Goal: Communication & Community: Answer question/provide support

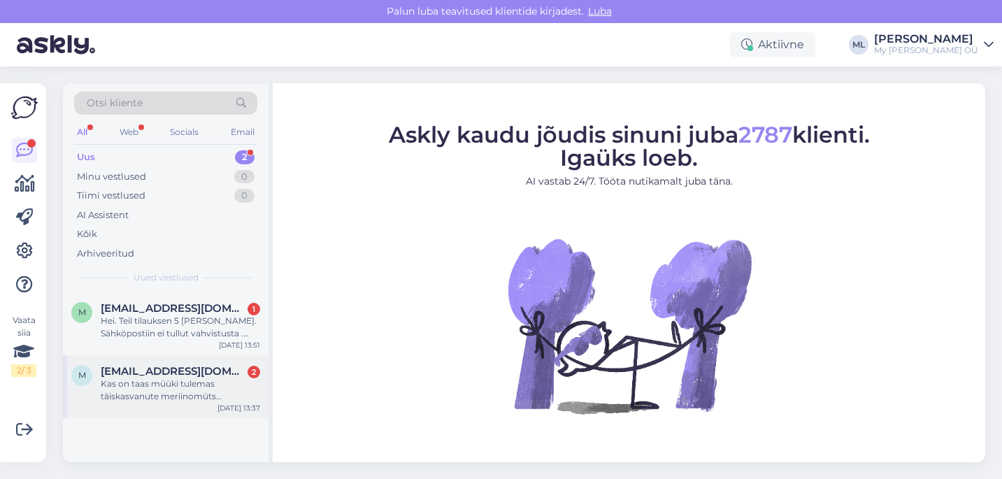
click at [145, 384] on div "Kas on taas müüki tulemas täiskasvanute meriinomüts [PERSON_NAME]? Mind huvitab…" at bounding box center [180, 389] width 159 height 25
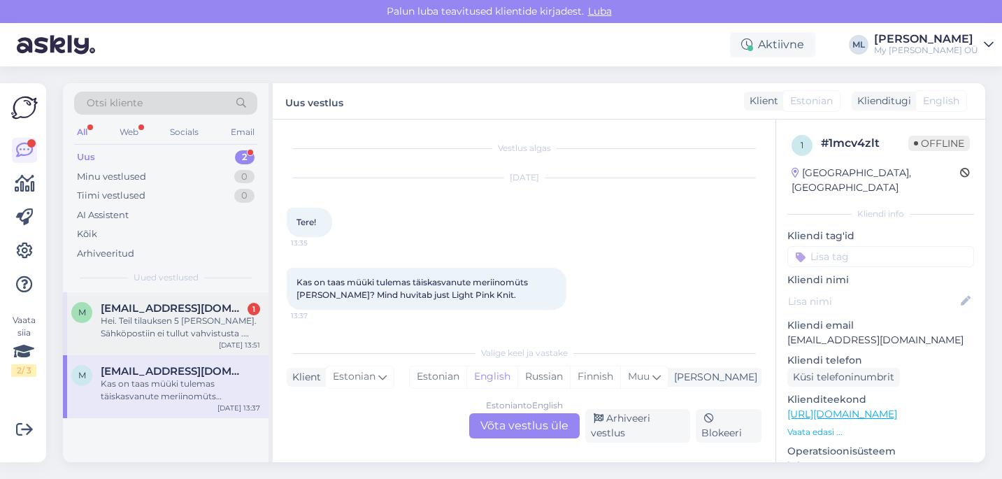
click at [142, 349] on div "m [EMAIL_ADDRESS][DOMAIN_NAME] 1 Hei. Teil tilauksen 5 [PERSON_NAME]. Sähköpost…" at bounding box center [165, 323] width 205 height 63
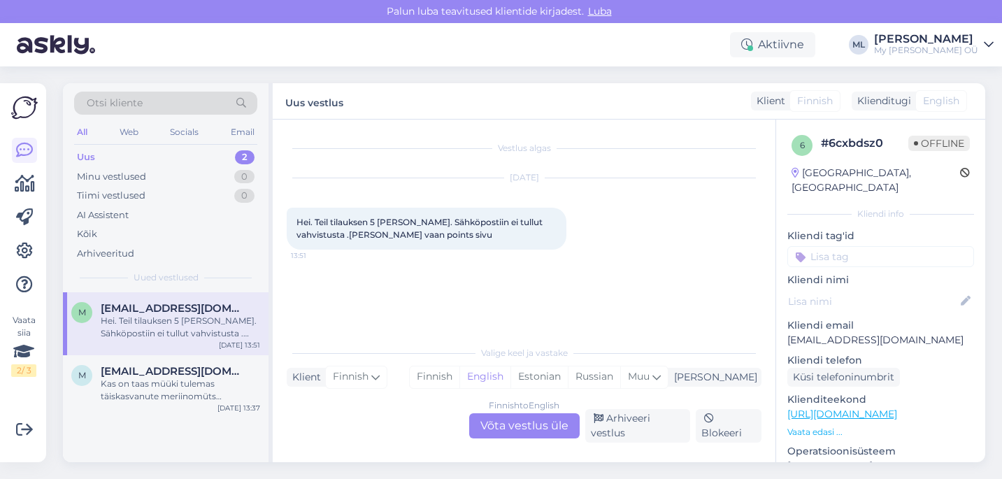
click at [499, 420] on div "Finnish to English Võta vestlus üle" at bounding box center [524, 425] width 110 height 25
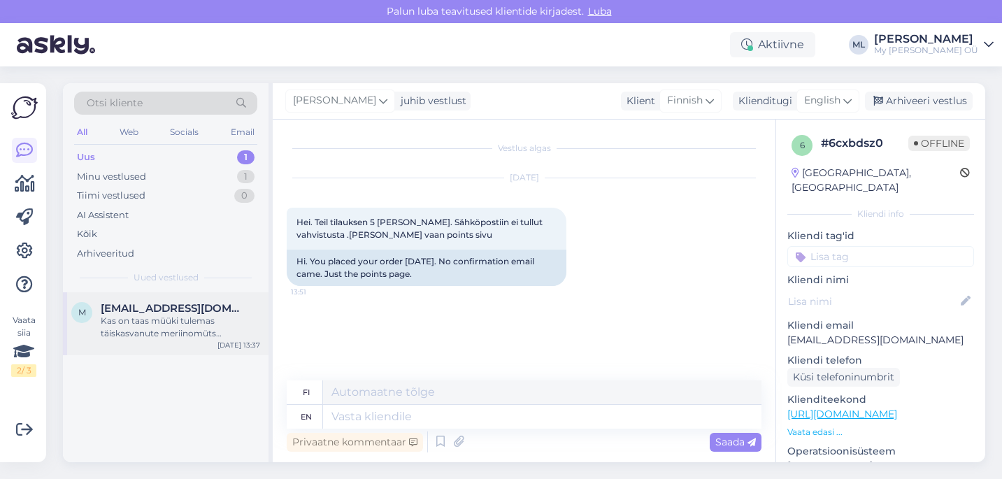
click at [152, 328] on div "Kas on taas müüki tulemas täiskasvanute meriinomüts [PERSON_NAME]? Mind huvitab…" at bounding box center [180, 327] width 159 height 25
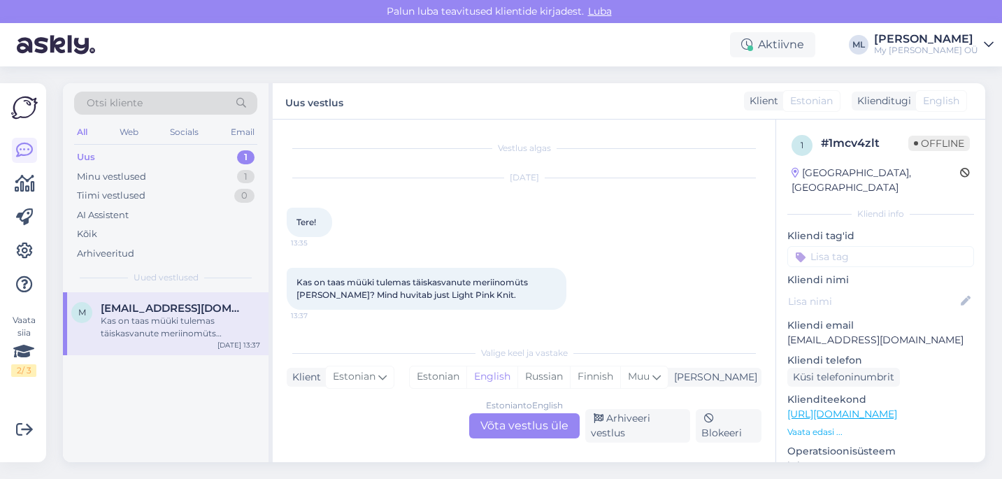
click at [127, 327] on div "Kas on taas müüki tulemas täiskasvanute meriinomüts [PERSON_NAME]? Mind huvitab…" at bounding box center [180, 327] width 159 height 25
click at [547, 431] on div "Estonian to English Võta vestlus üle" at bounding box center [524, 425] width 110 height 25
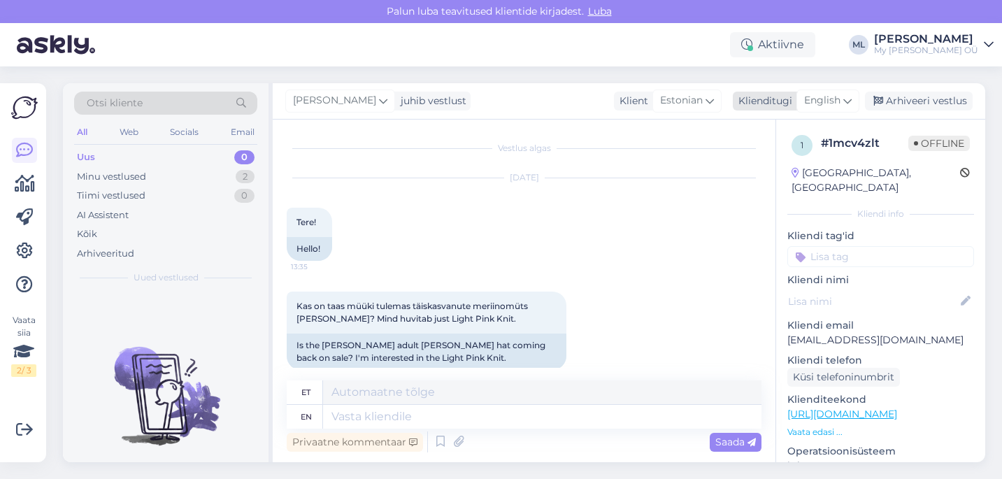
click at [821, 98] on span "English" at bounding box center [822, 100] width 36 height 15
type input "est"
click at [781, 161] on link "Estonian" at bounding box center [796, 163] width 154 height 22
click at [400, 407] on textarea at bounding box center [524, 413] width 475 height 29
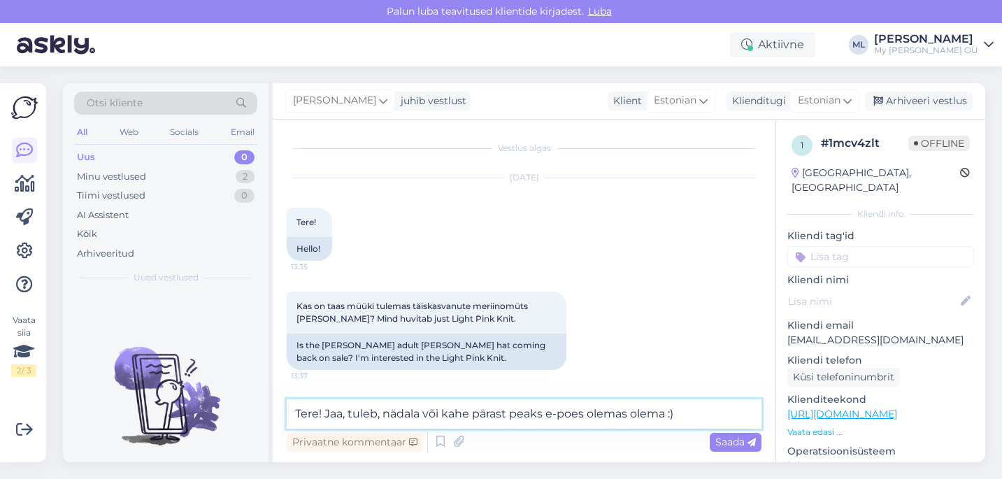
type textarea "Tere! Jaa, tuleb, nädala või kahe pärast peaks e-poes olemas olema :)"
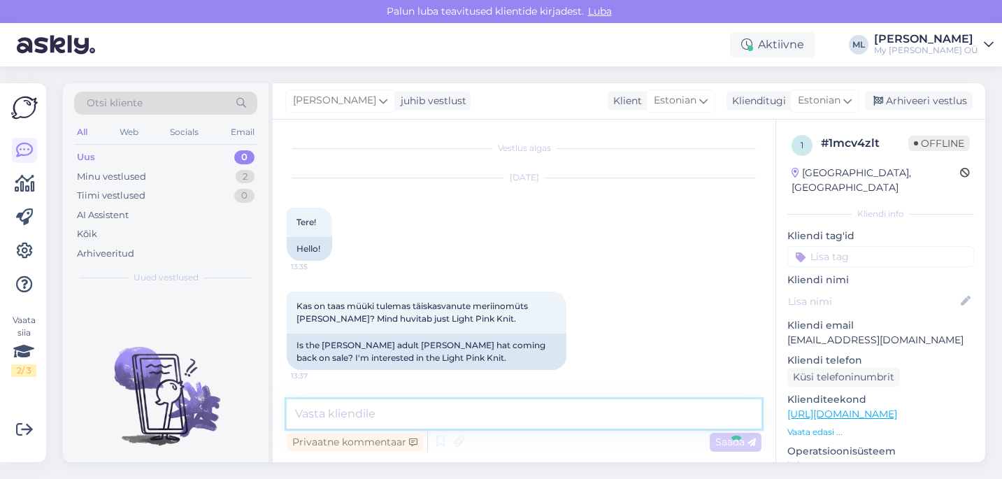
scroll to position [71, 0]
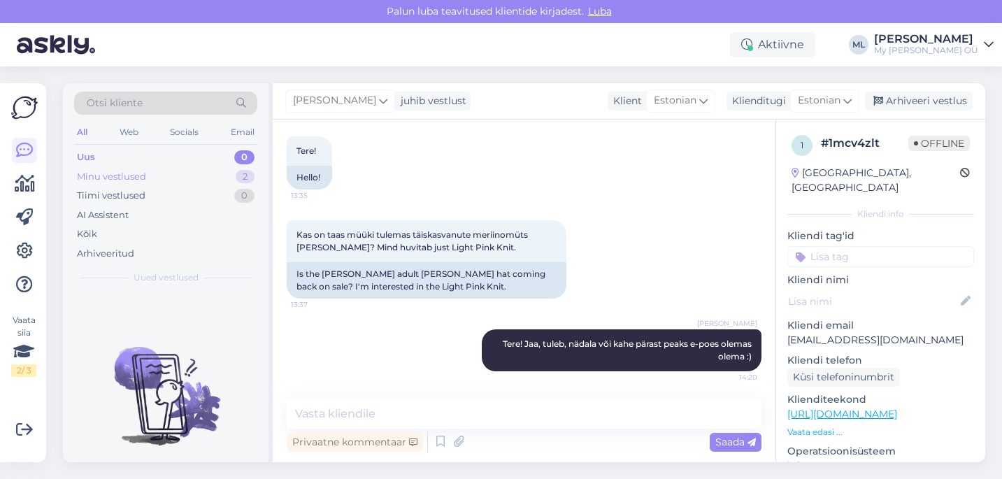
click at [150, 185] on div "Uus 0 Minu vestlused 2 Tiimi vestlused 0 AI Assistent Kõik Arhiveeritud" at bounding box center [165, 204] width 183 height 115
click at [138, 171] on div "Minu vestlused" at bounding box center [111, 177] width 69 height 14
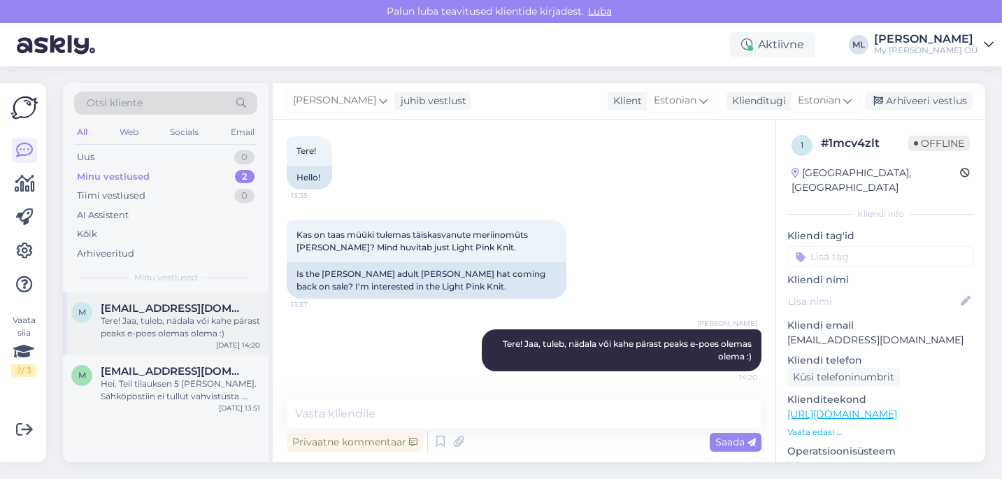
click at [166, 331] on div "Tere! Jaa, tuleb, nädala või kahe pärast peaks e-poes olemas olema :)" at bounding box center [180, 327] width 159 height 25
click at [904, 96] on div "Arhiveeri vestlus" at bounding box center [919, 101] width 108 height 19
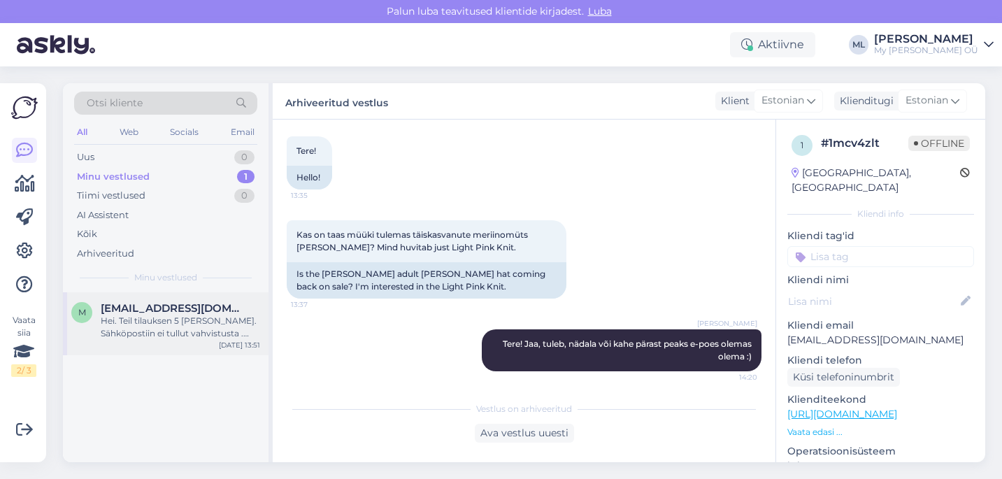
click at [149, 317] on div "Hei. Teil tilauksen 5 [PERSON_NAME]. Sähköpostiin ei tullut vahvistusta .[PERSO…" at bounding box center [180, 327] width 159 height 25
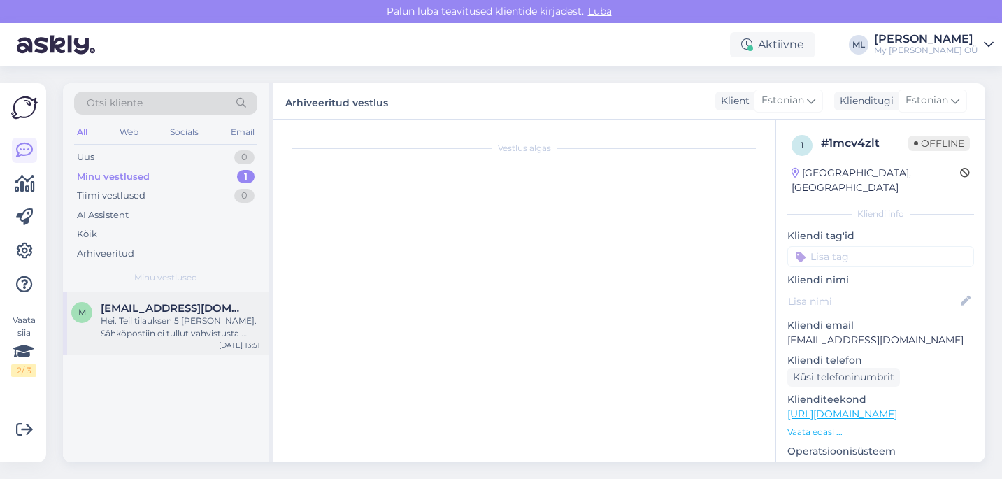
scroll to position [0, 0]
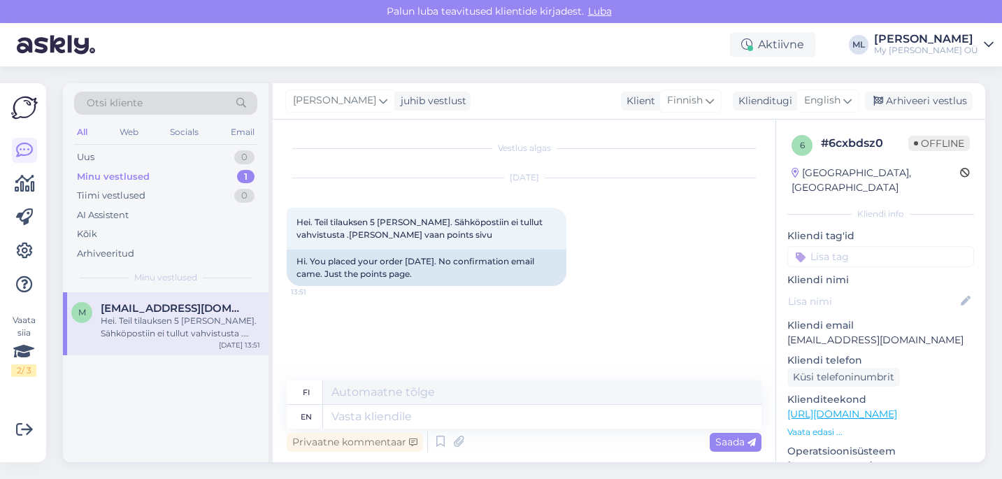
click at [846, 333] on p "[EMAIL_ADDRESS][DOMAIN_NAME]" at bounding box center [880, 340] width 187 height 15
copy p "[EMAIL_ADDRESS][DOMAIN_NAME]"
click at [396, 419] on textarea at bounding box center [542, 417] width 438 height 24
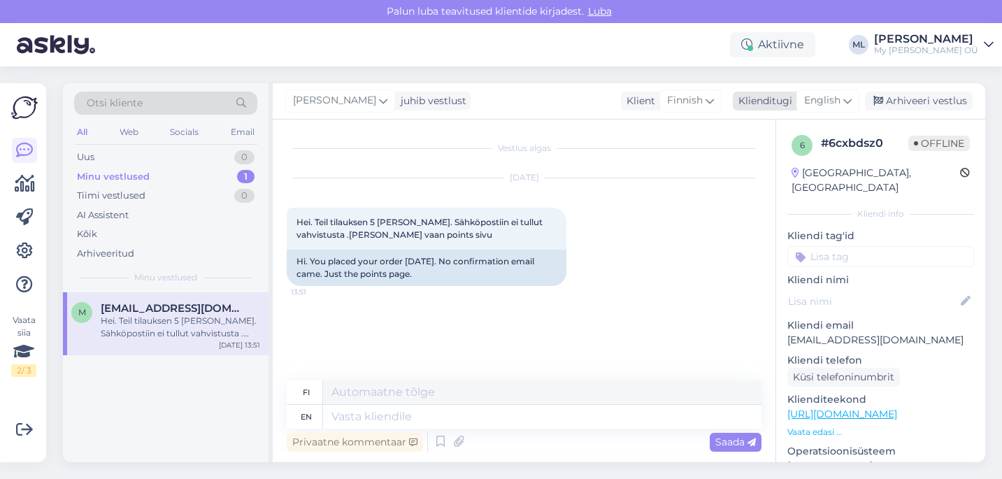
click at [824, 102] on span "English" at bounding box center [822, 100] width 36 height 15
click at [780, 161] on link "Estonian" at bounding box center [796, 163] width 154 height 22
click at [425, 418] on textarea at bounding box center [542, 417] width 438 height 24
type textarea "Tere!"
type textarea "Hei!"
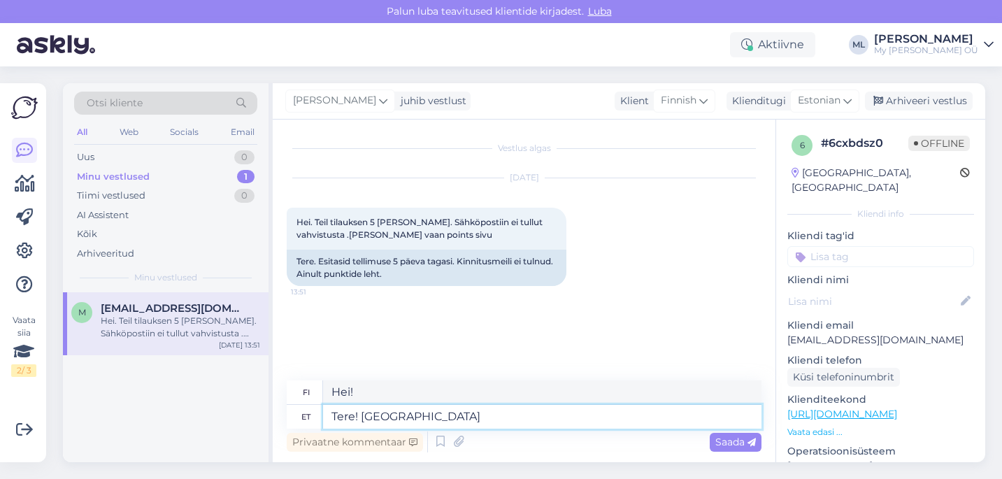
type textarea "Tere! Äkki l"
type textarea "Hei! Ehkä"
type textarea "Tere! [PERSON_NAME]"
type textarea "Hei! Ehkä se meni pois."
type textarea "Tere! [GEOGRAPHIC_DATA]"
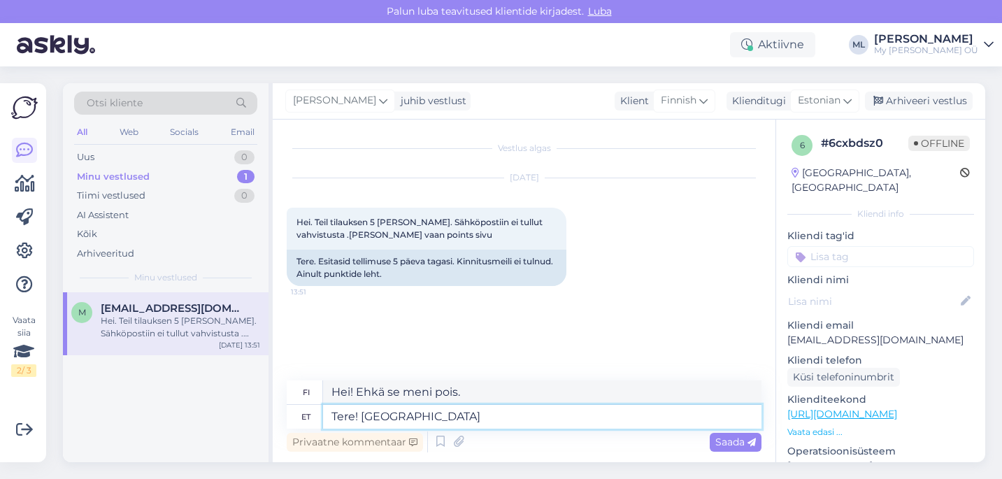
type textarea "Hei! Ehkä"
type textarea "Tere! Äkki võis"
type textarea "Hei! Ehkä se olikin"
type textarea "Tere! Äkki võis meil"
type textarea "Hei! Ehkä voisimme"
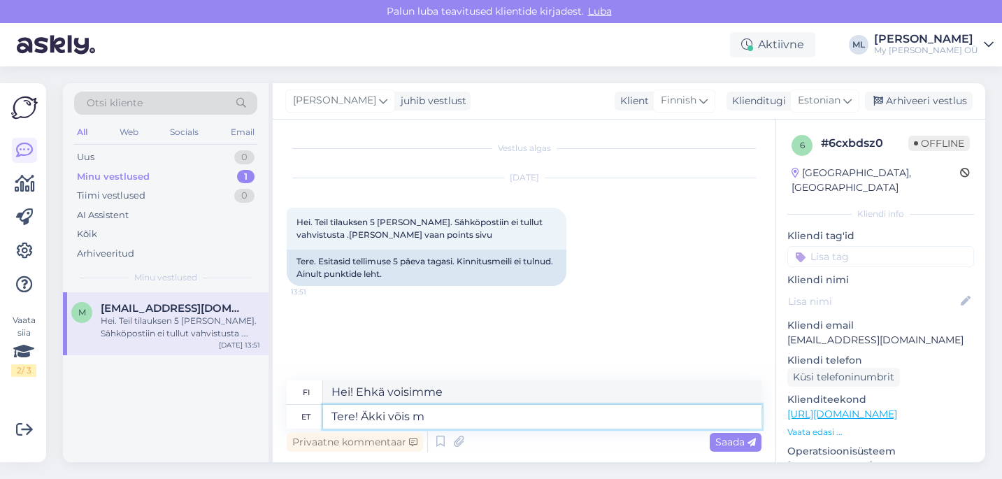
type textarea "Tere! Äkki võis"
type textarea "Hei! Ehkä se olikin"
type textarea "Tere! Äkki võis see r"
type textarea "Hei! Ehkä tämä voisi olla se"
type textarea "Tere! Äkki võis see räp"
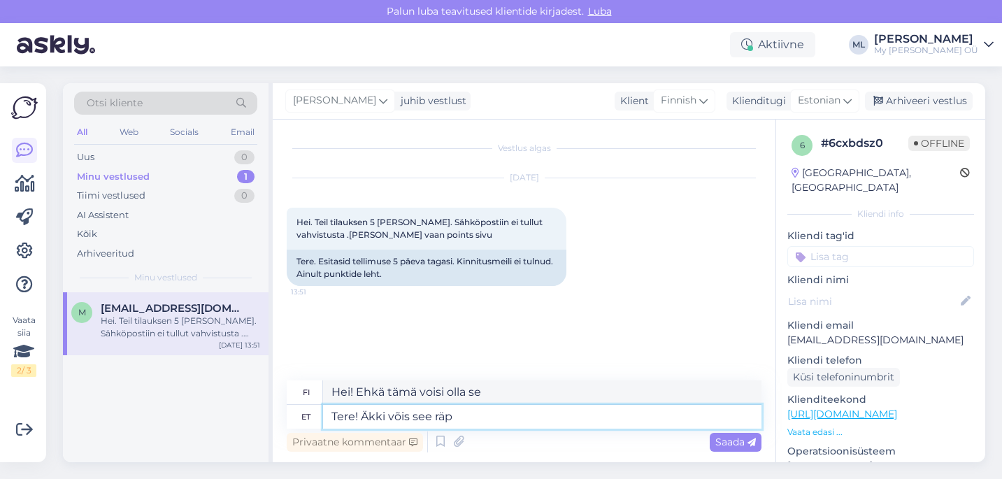
type textarea "Hei! Ehkä tämä on huijaus"
type textarea "Tere! Äkki võis see rämpsposti m"
type textarea "Hei! Ehkä tämä oli roskapostia."
type textarea "Tere! Äkki võis see rämpsposti minna"
type textarea "Hei! Ehkä tämä meni roskapostiin."
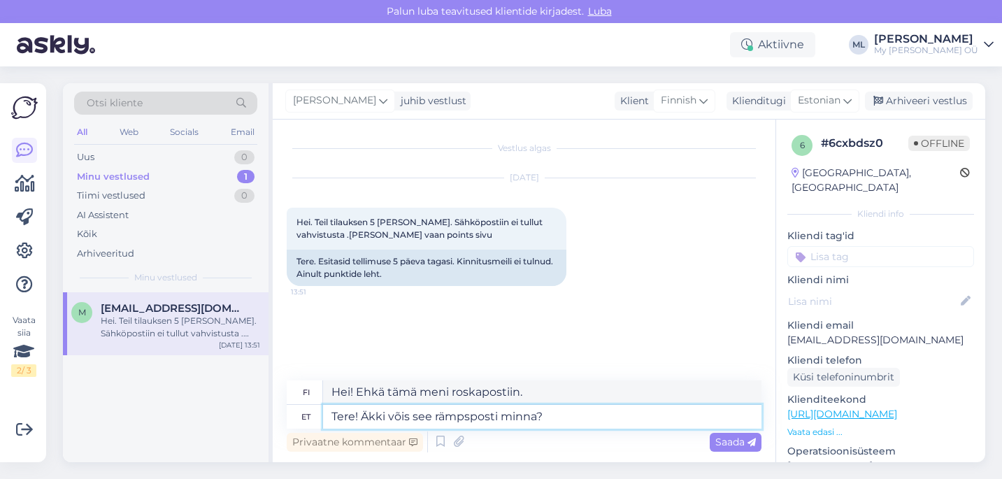
type textarea "Tere! Äkki võis see rämpsposti minna?"
type textarea "Hei! Ehkä tämä meni roskapostiin?"
type textarea "Tere! Äkki võis see rämpsposti minna? Näen, et"
type textarea "Hei! Ehkä tämä meni roskapostiin? Ymmärrän."
type textarea "Tere! Äkki võis see rämpsposti minna? Näen, et k"
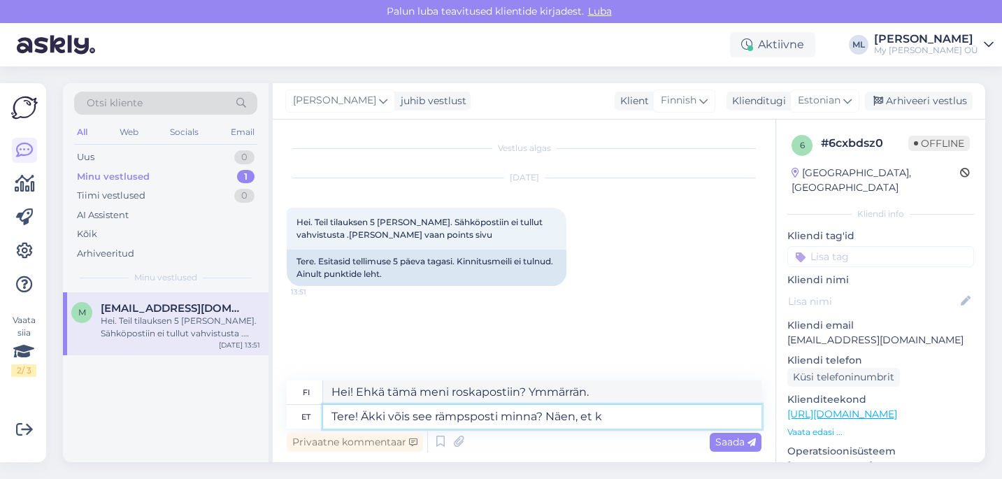
type textarea "Hei! Ehkä tämä meni roskapostiin? Näin sen."
type textarea "Tere! Äkki võis see rämpsposti minna? Näen, et kirju"
type textarea "Hei! Ehkä tämä meni roskapostiin? Näen, [PERSON_NAME] sähköpostit"
type textarea "Tere! Äkki võis see rämpsposti minna? Näen, et kiri"
type textarea "Hei! Ehkä tämä meni roskapostiin? Näen, [PERSON_NAME]"
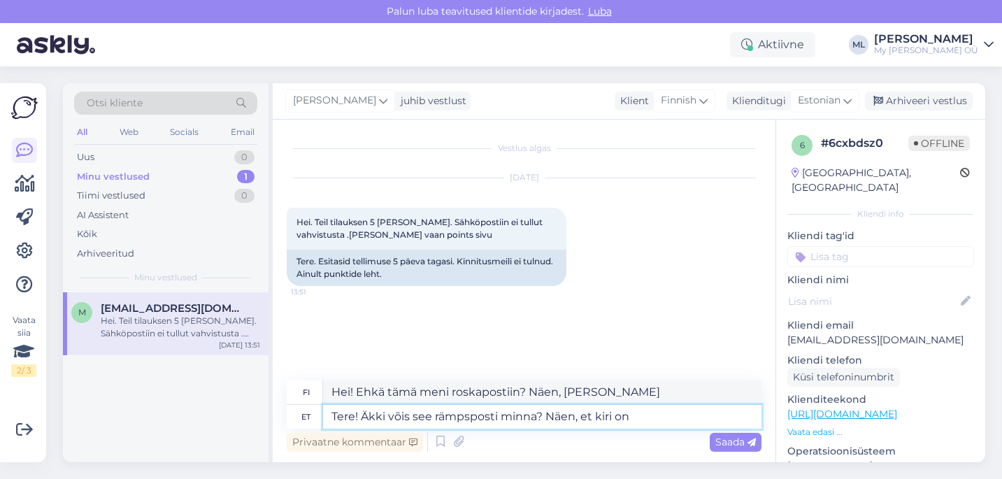
type textarea "Tere! Äkki võis see rämpsposti minna? Näen, et kiri on l"
type textarea "Hei! Ehkä tämä meni roskapostiin? Näen, [PERSON_NAME] on"
type textarea "Tere! Äkki võis see rämpsposti minna? Näen, et kiri on läinud"
type textarea "Hei! Ehkä tämä meni roskapostiin? Näen, [PERSON_NAME] on kadonnut."
paste textarea "[EMAIL_ADDRESS][DOMAIN_NAME]"
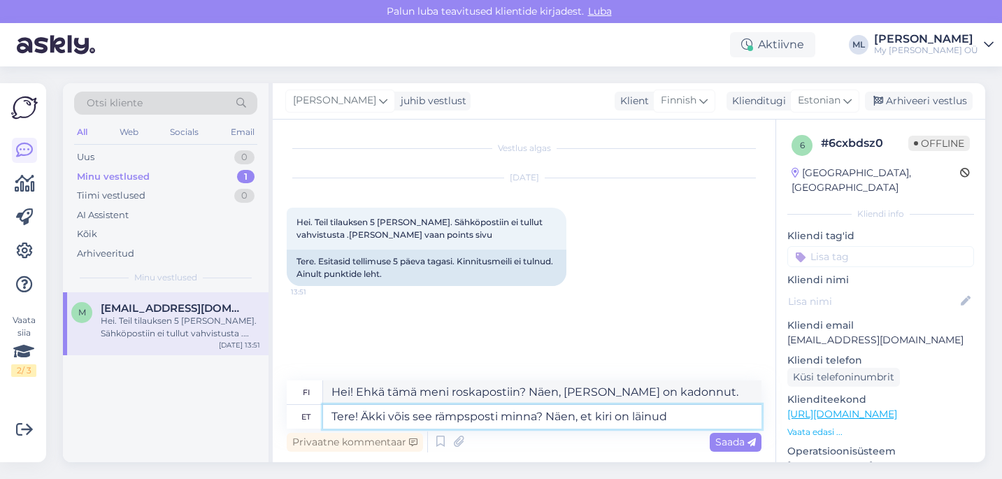
type textarea "Tere! Äkki võis see rämpsposti minna? Näen, et kiri on läinud [EMAIL_ADDRESS][D…"
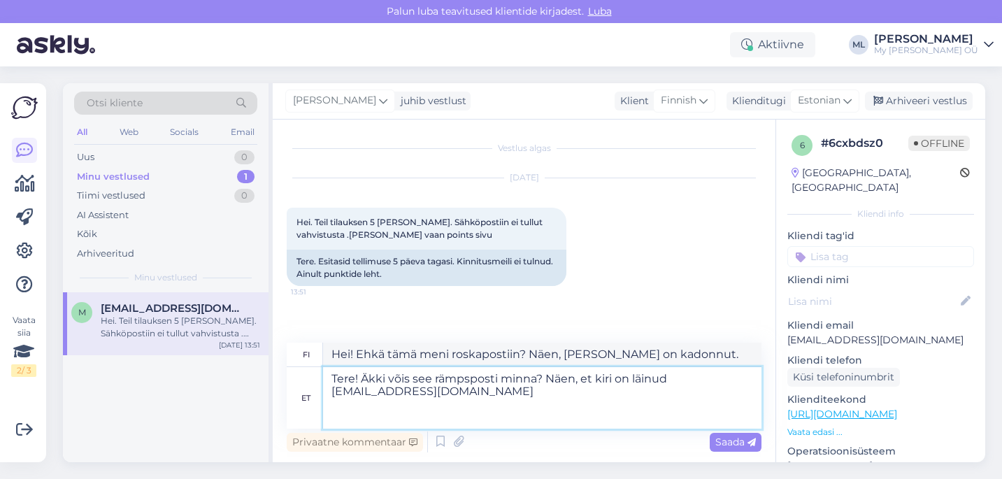
type textarea "Hei! Ehkä tämä meni roskapostiin? Näen, [PERSON_NAME] on lähetetty [EMAIL_ADDRE…"
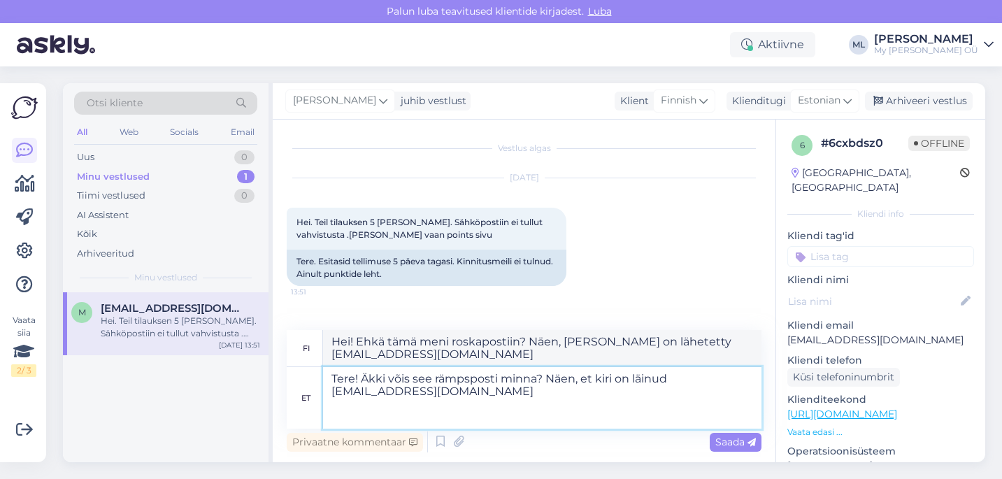
click at [519, 400] on textarea "Tere! Äkki võis see rämpsposti minna? Näen, et kiri on läinud [EMAIL_ADDRESS][D…" at bounding box center [542, 398] width 438 height 62
click at [515, 390] on textarea "Tere! Äkki võis see rämpsposti minna? Näen, et kiri on läinud [EMAIL_ADDRESS][D…" at bounding box center [542, 398] width 438 height 62
type textarea "Tere! Äkki võis see rämpsposti minna? Näen, et kiri on läinud [EMAIL_ADDRESS][D…"
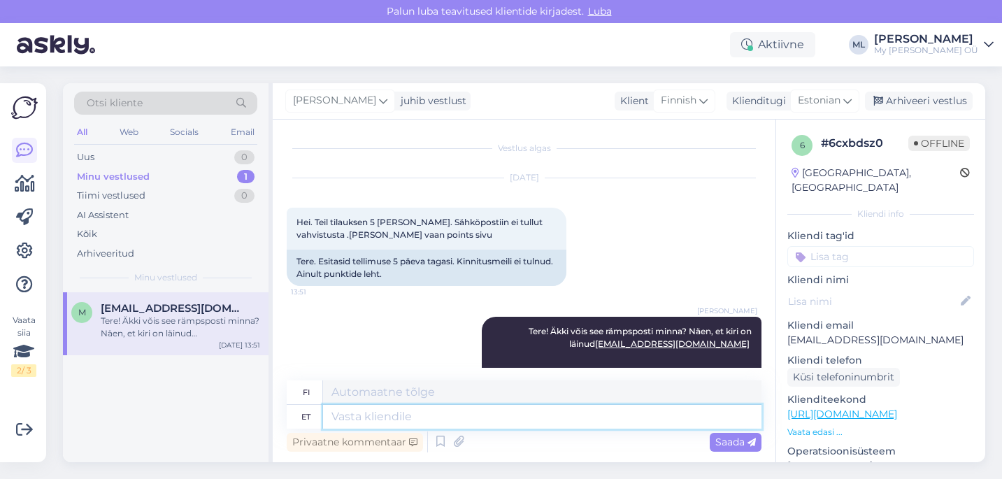
scroll to position [55, 0]
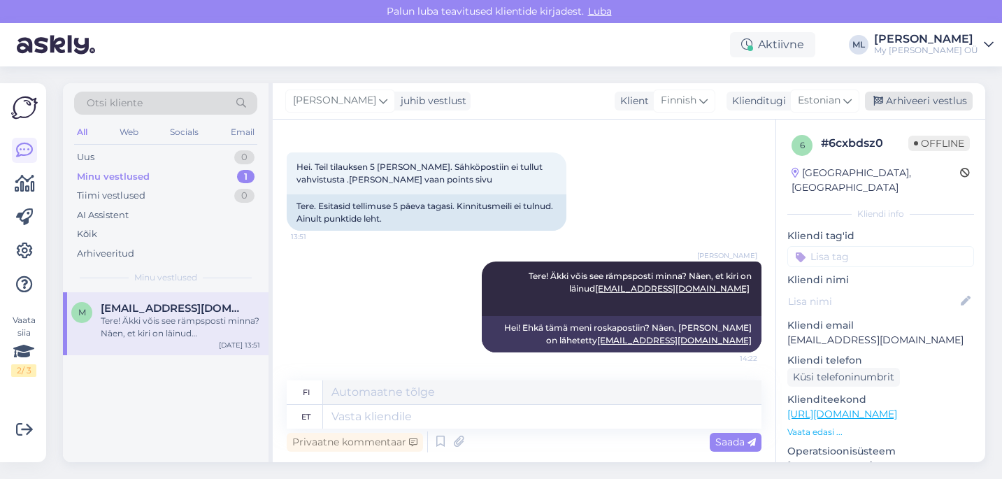
click at [895, 107] on div "Arhiveeri vestlus" at bounding box center [919, 101] width 108 height 19
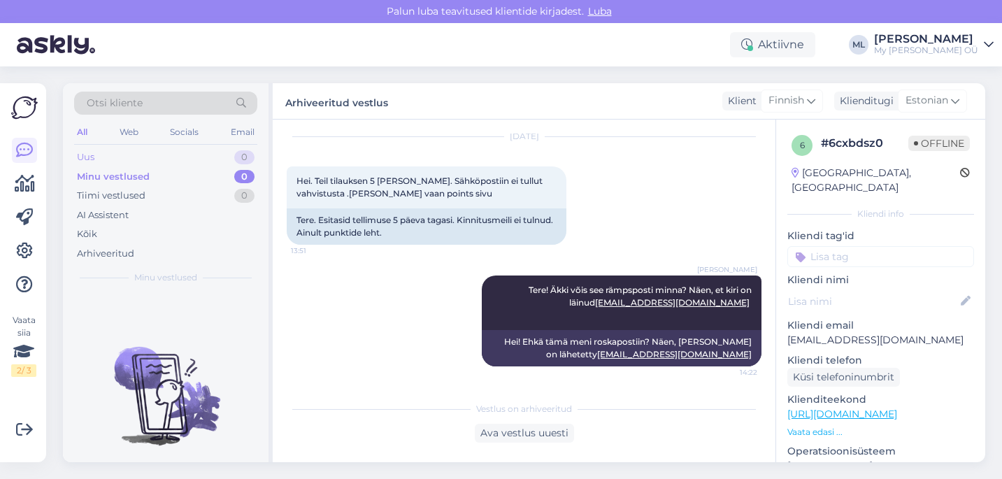
click at [94, 161] on div "Uus 0" at bounding box center [165, 157] width 183 height 20
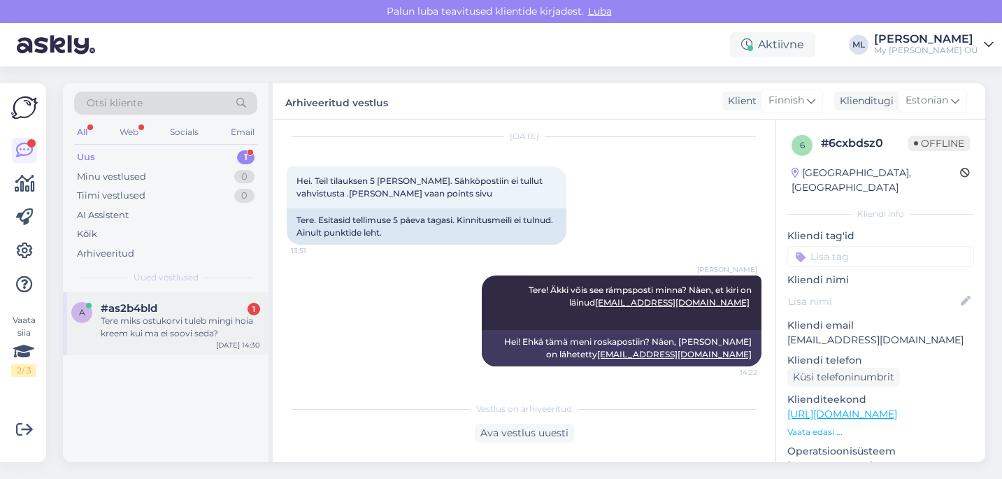
click at [140, 301] on div "a #as2b4bld 1 Tere miks ostukorvi tuleb mingi hoia kreem kui ma ei soovi seda? …" at bounding box center [165, 323] width 205 height 63
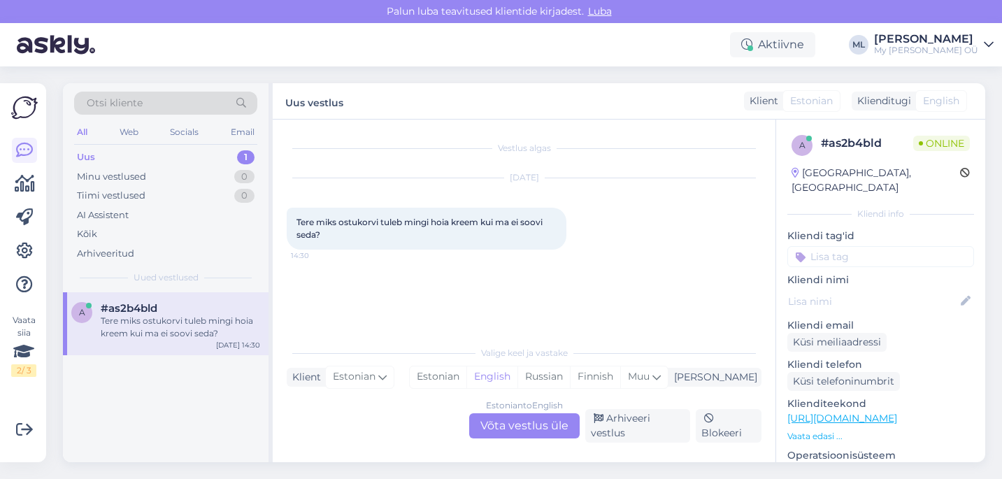
scroll to position [27, 0]
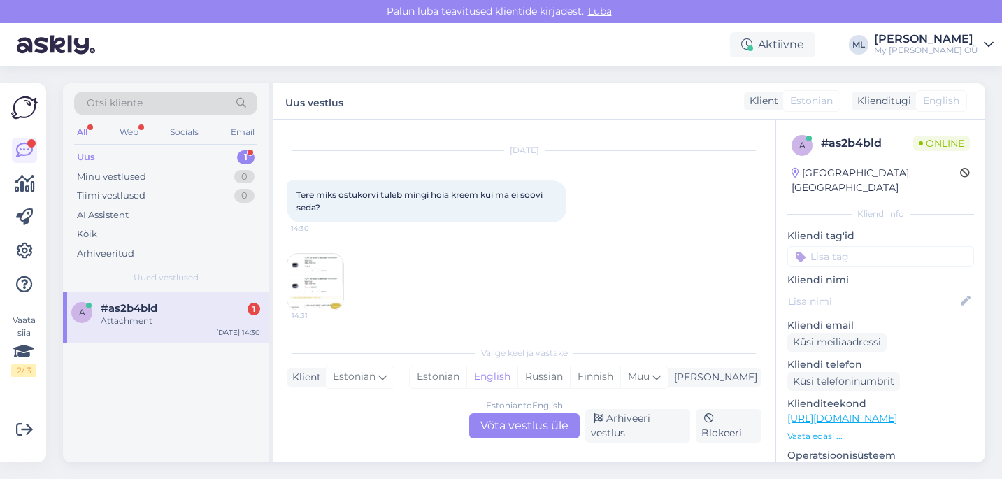
click at [310, 287] on img at bounding box center [315, 282] width 56 height 56
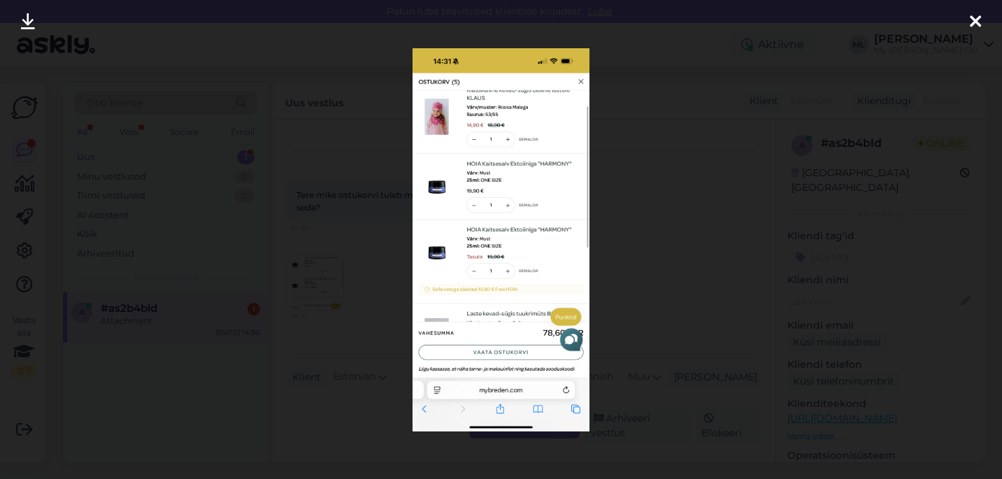
click at [969, 18] on icon at bounding box center [974, 22] width 11 height 18
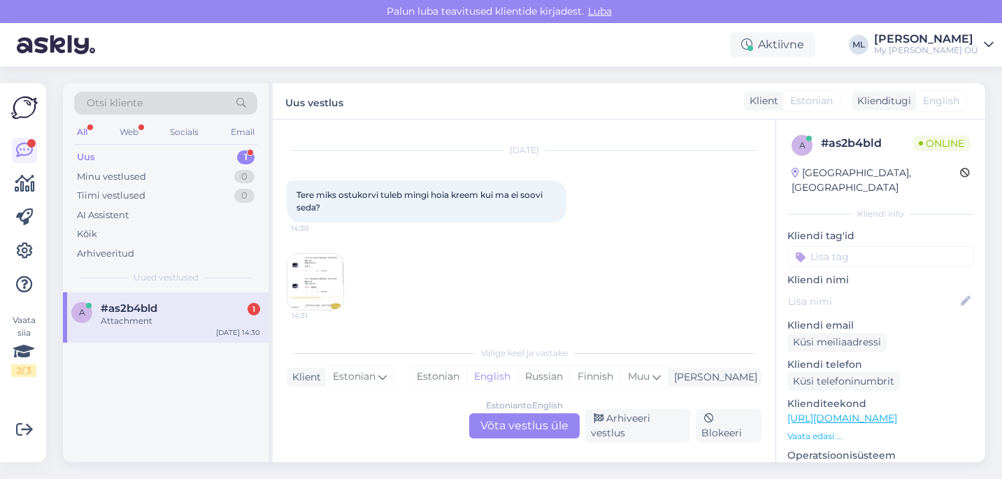
click at [514, 433] on div "Estonian to English Võta vestlus üle" at bounding box center [524, 425] width 110 height 25
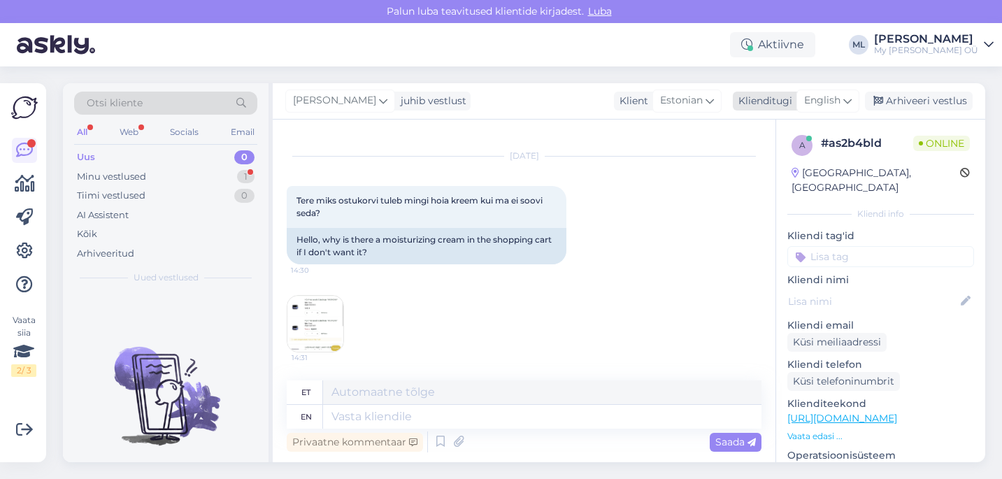
click at [821, 108] on span "English" at bounding box center [822, 100] width 36 height 15
click at [772, 169] on link "Estonian" at bounding box center [796, 163] width 154 height 22
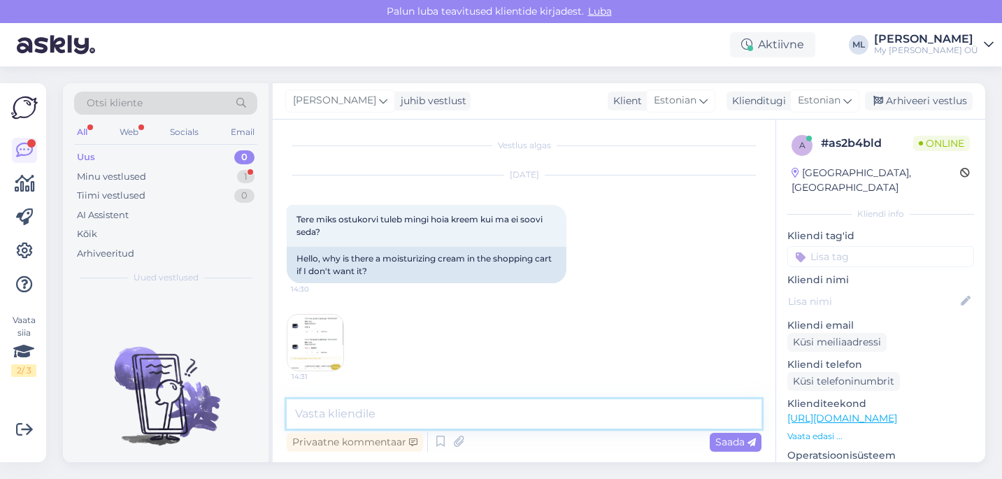
click at [329, 417] on textarea at bounding box center [524, 413] width 475 height 29
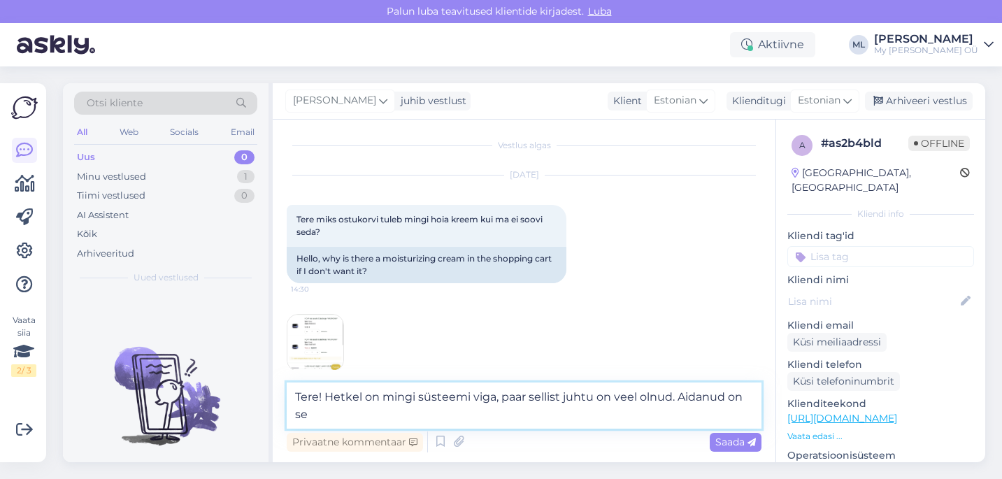
scroll to position [20, 0]
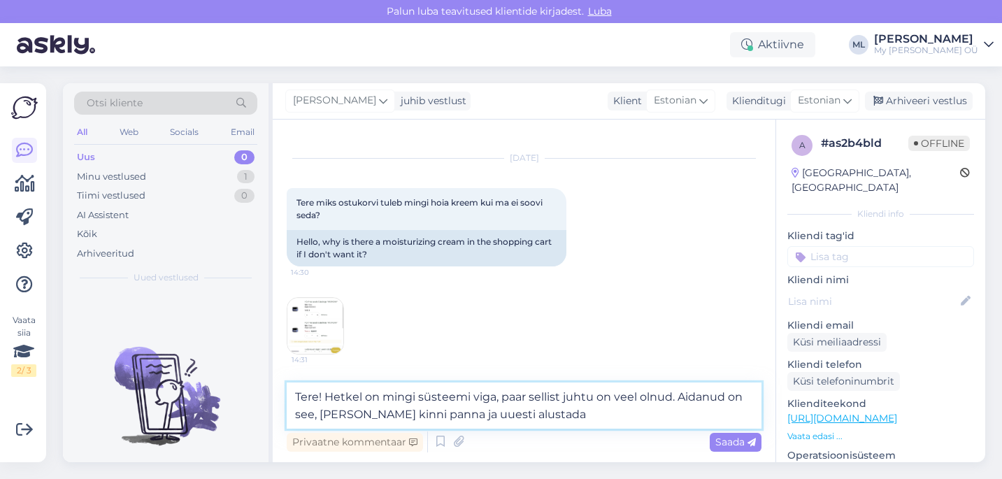
click at [370, 408] on textarea "Tere! Hetkel on mingi süsteemi viga, paar sellist juhtu on veel olnud. Aidanud …" at bounding box center [524, 405] width 475 height 46
click at [590, 403] on textarea "Tere! Hetkel on mingi süsteemi viga, paar sellist juhtu on veel olnud. Aidanud …" at bounding box center [524, 405] width 475 height 46
click at [570, 417] on textarea "Tere! Hetkel on mingi süsteemi viga, paar sellist juhtu on veel olnud. Aidanud …" at bounding box center [524, 405] width 475 height 46
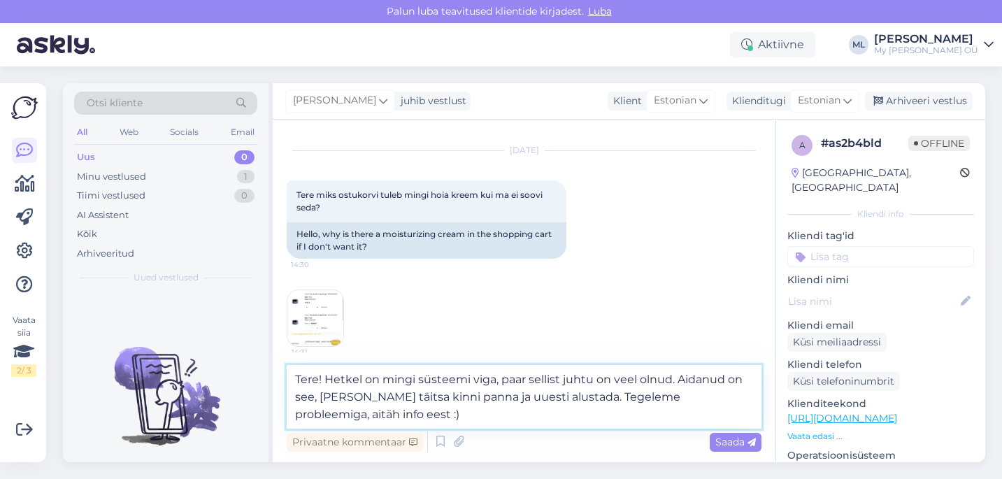
type textarea "Tere! Hetkel on mingi süsteemi viga, paar sellist juhtu on veel olnud. Aidanud …"
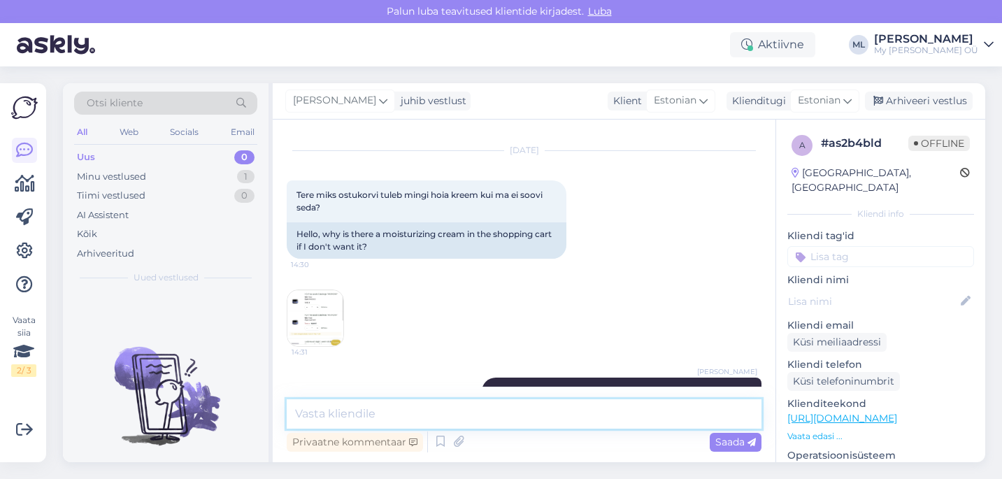
scroll to position [88, 0]
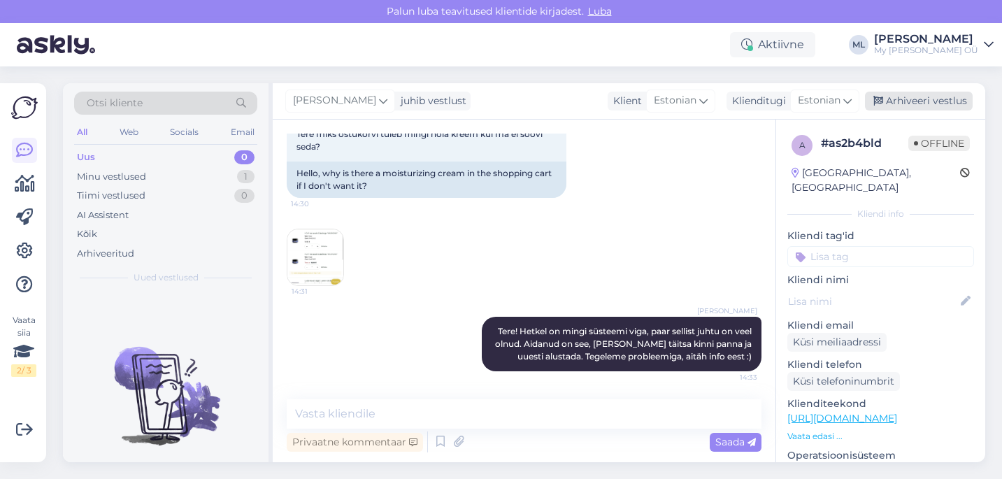
click at [904, 102] on div "Arhiveeri vestlus" at bounding box center [919, 101] width 108 height 19
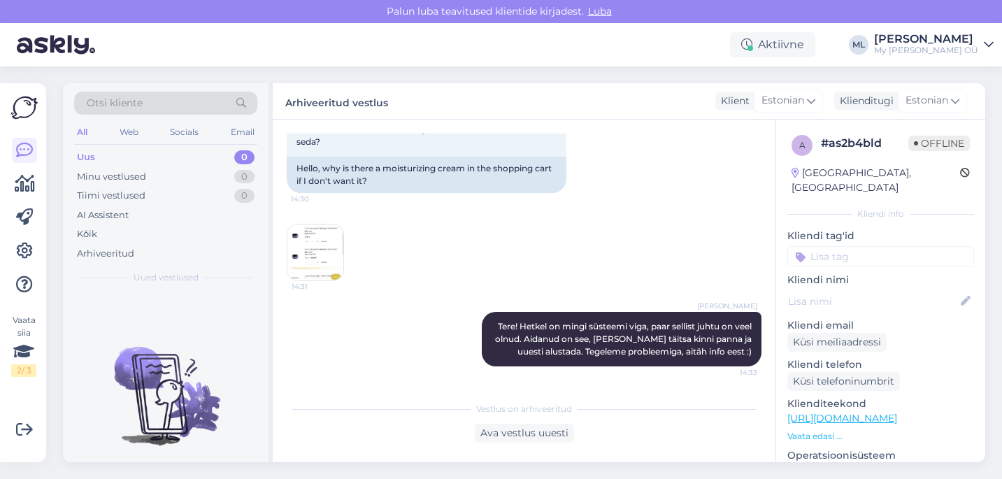
click at [583, 399] on div "Vestlus on arhiveeritud Ava vestlus uuesti" at bounding box center [524, 418] width 475 height 48
click at [312, 240] on img at bounding box center [315, 252] width 56 height 56
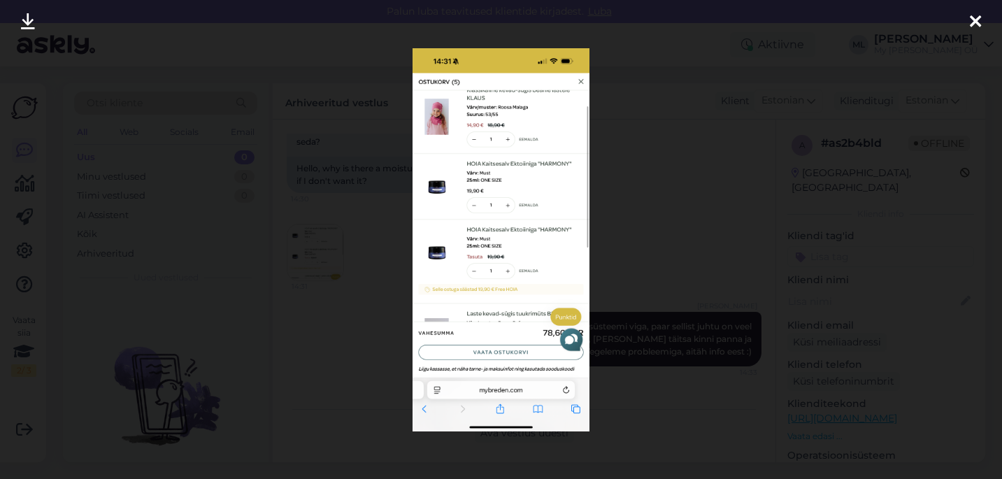
click at [974, 23] on icon at bounding box center [974, 22] width 11 height 18
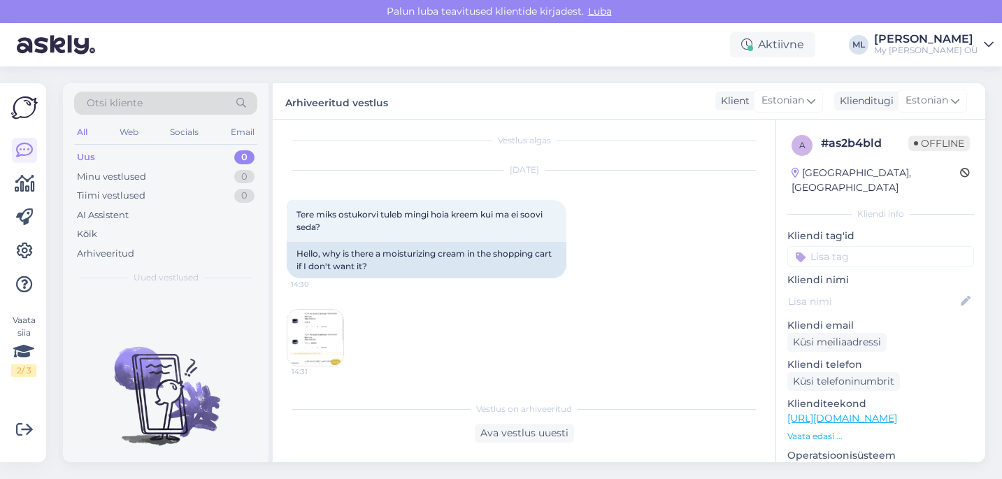
scroll to position [0, 0]
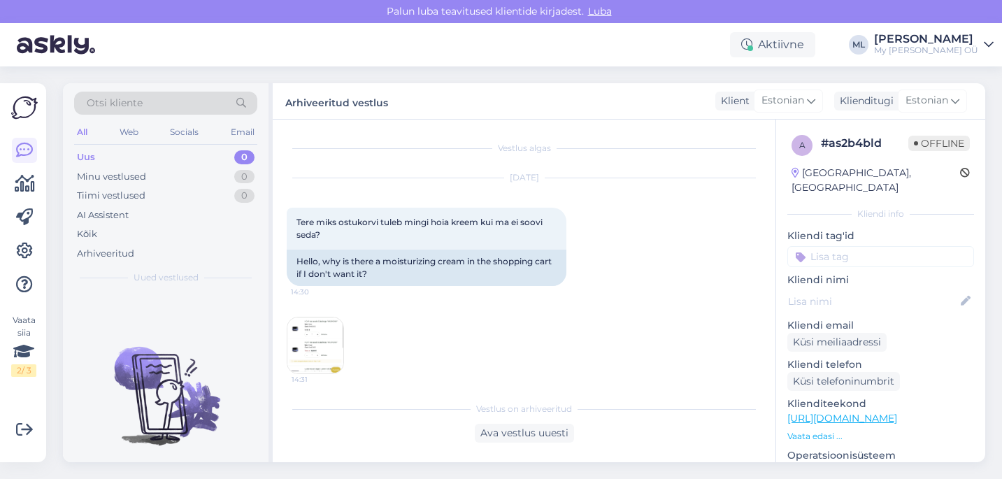
click at [194, 158] on div "Uus 0" at bounding box center [165, 157] width 183 height 20
